Goal: Transaction & Acquisition: Subscribe to service/newsletter

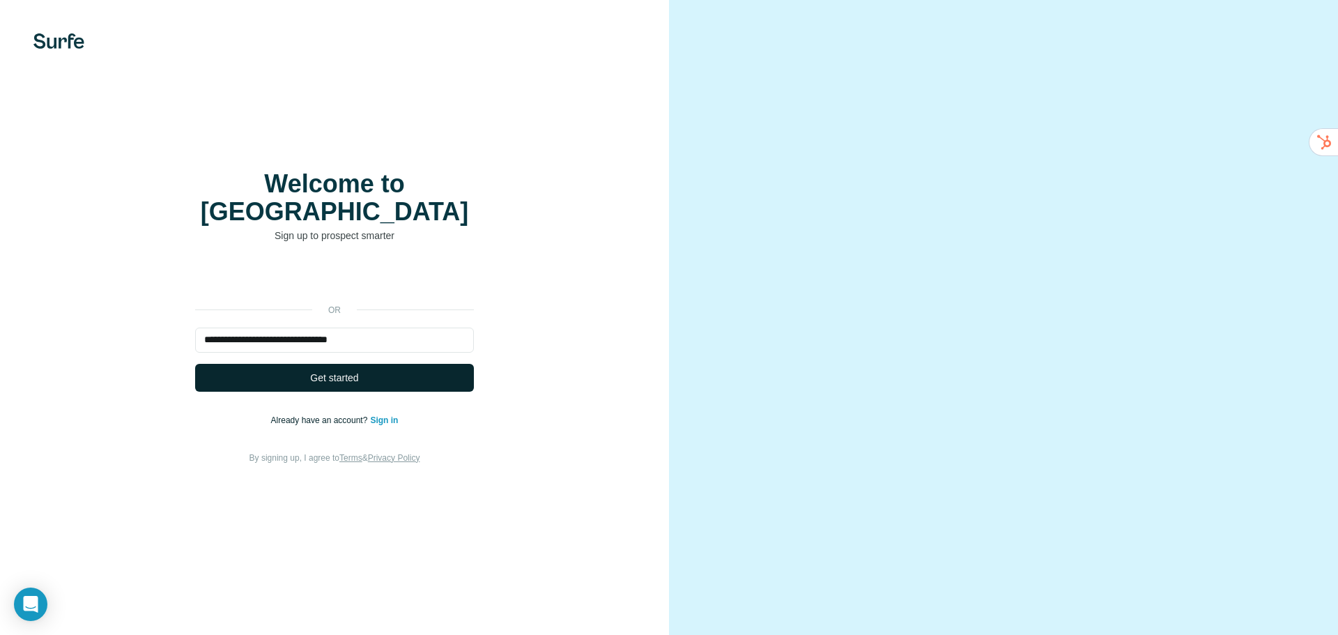
type input "**********"
click at [413, 364] on button "Get started" at bounding box center [334, 378] width 279 height 28
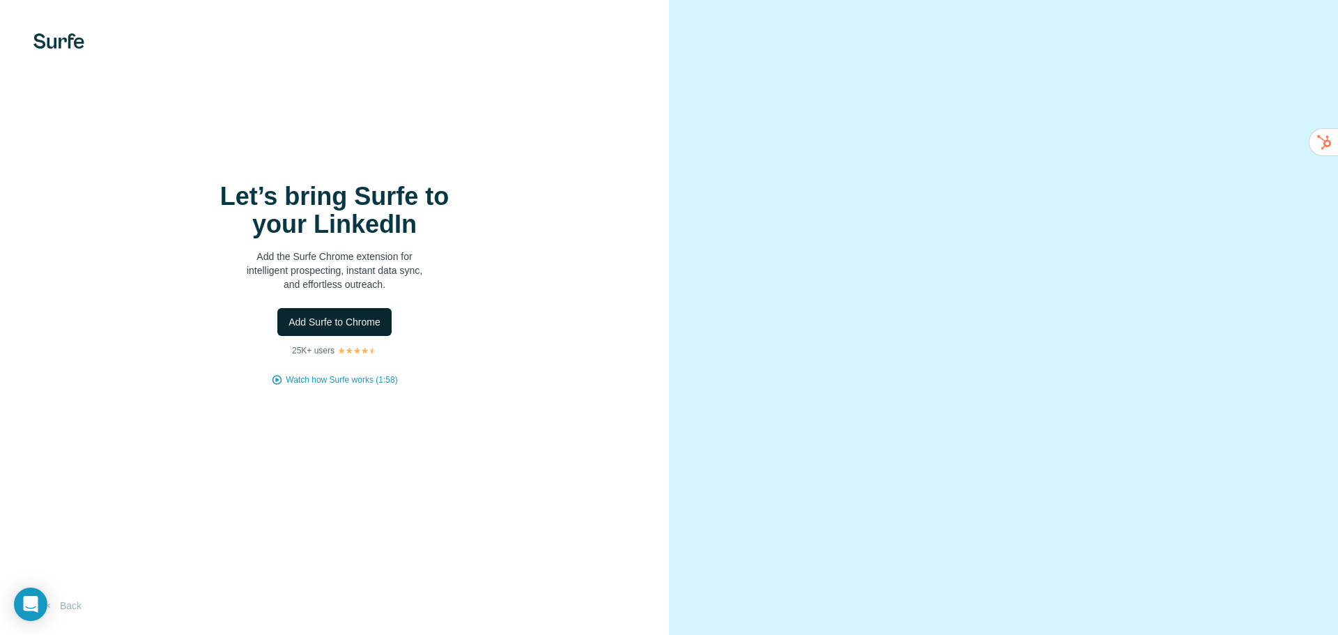
click at [358, 322] on span "Add Surfe to Chrome" at bounding box center [335, 322] width 92 height 14
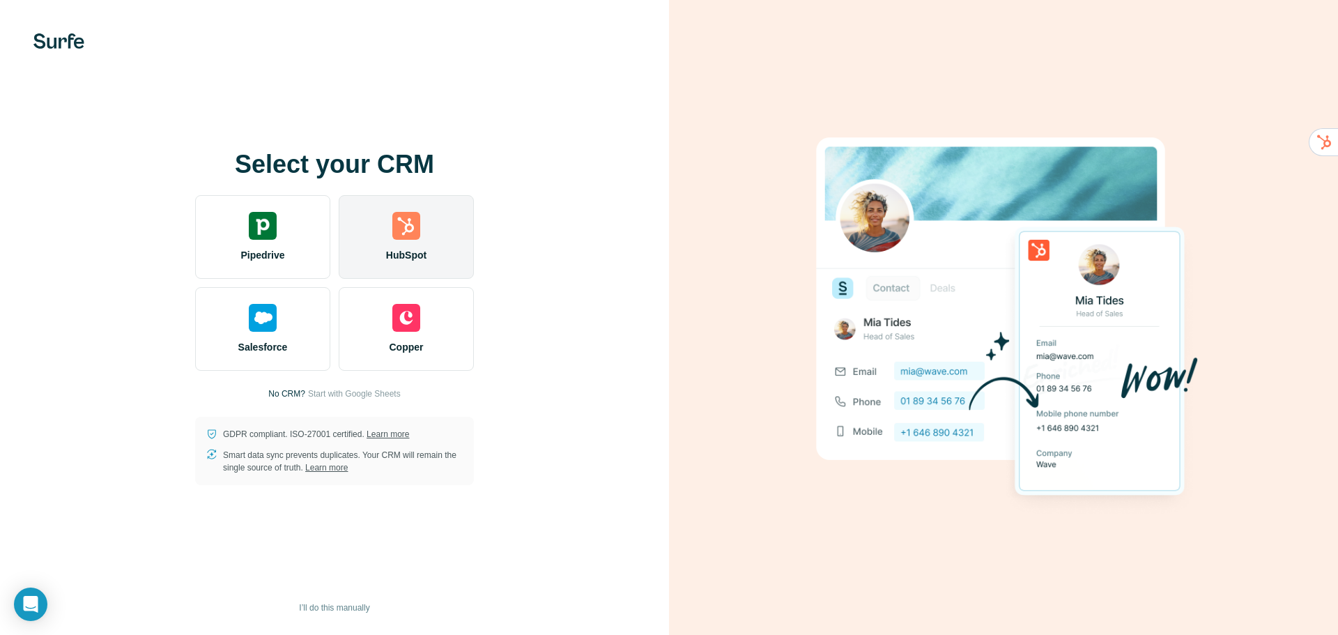
click at [445, 217] on div "HubSpot" at bounding box center [406, 237] width 135 height 84
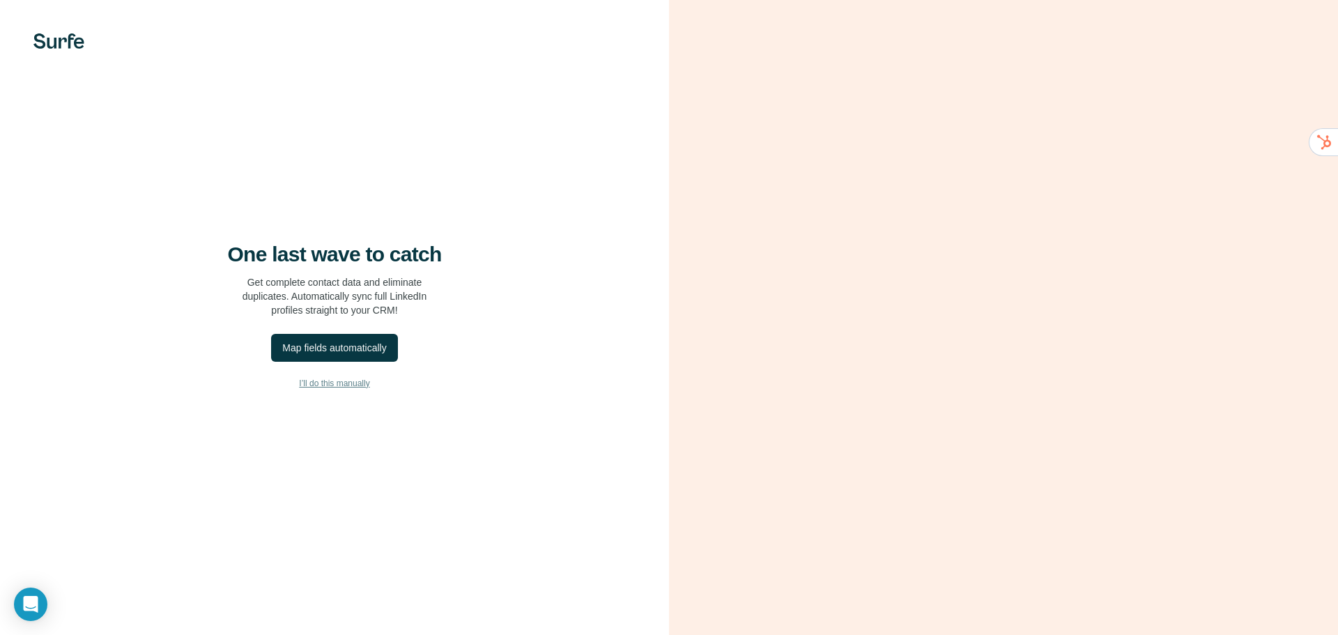
click at [335, 387] on span "I’ll do this manually" at bounding box center [334, 383] width 70 height 13
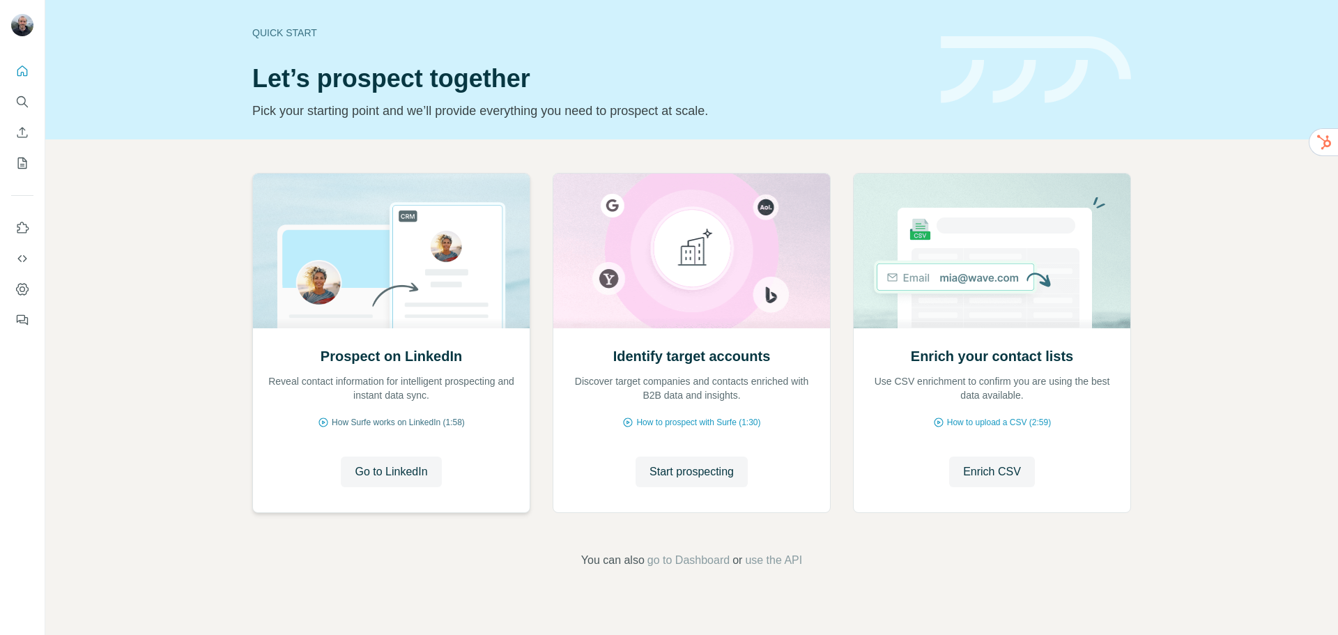
click at [375, 422] on span "How Surfe works on LinkedIn (1:58)" at bounding box center [398, 422] width 133 height 13
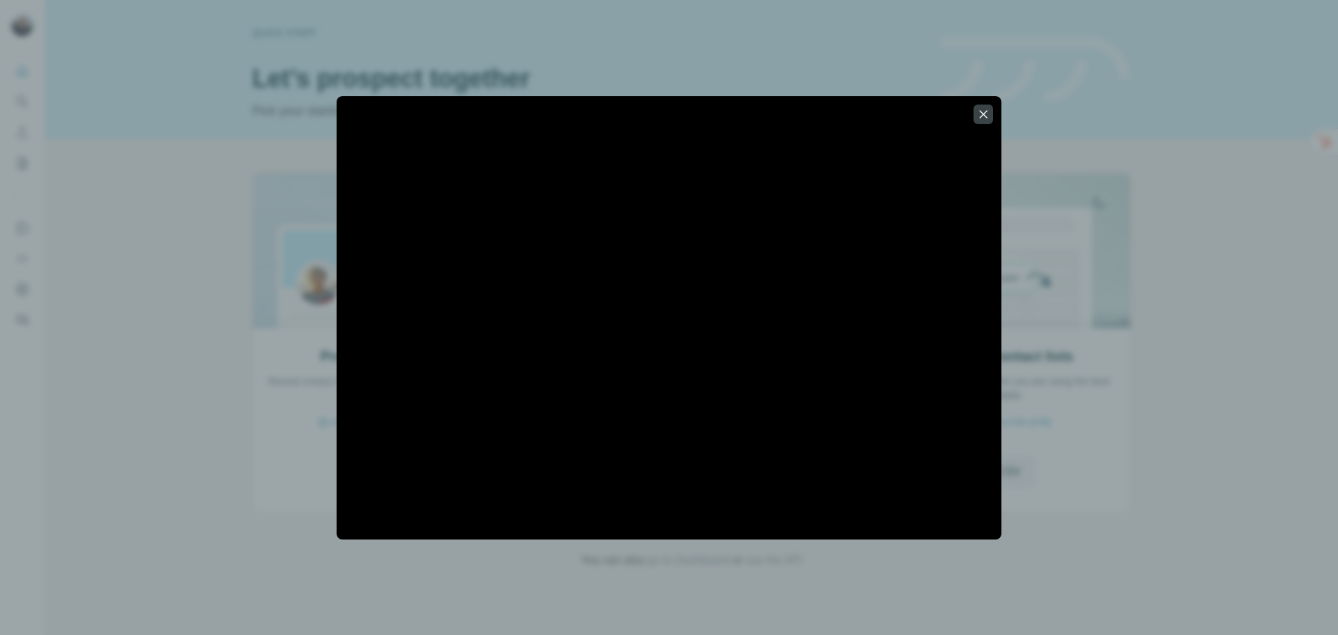
click at [826, 102] on div at bounding box center [669, 317] width 665 height 443
